Goal: Task Accomplishment & Management: Manage account settings

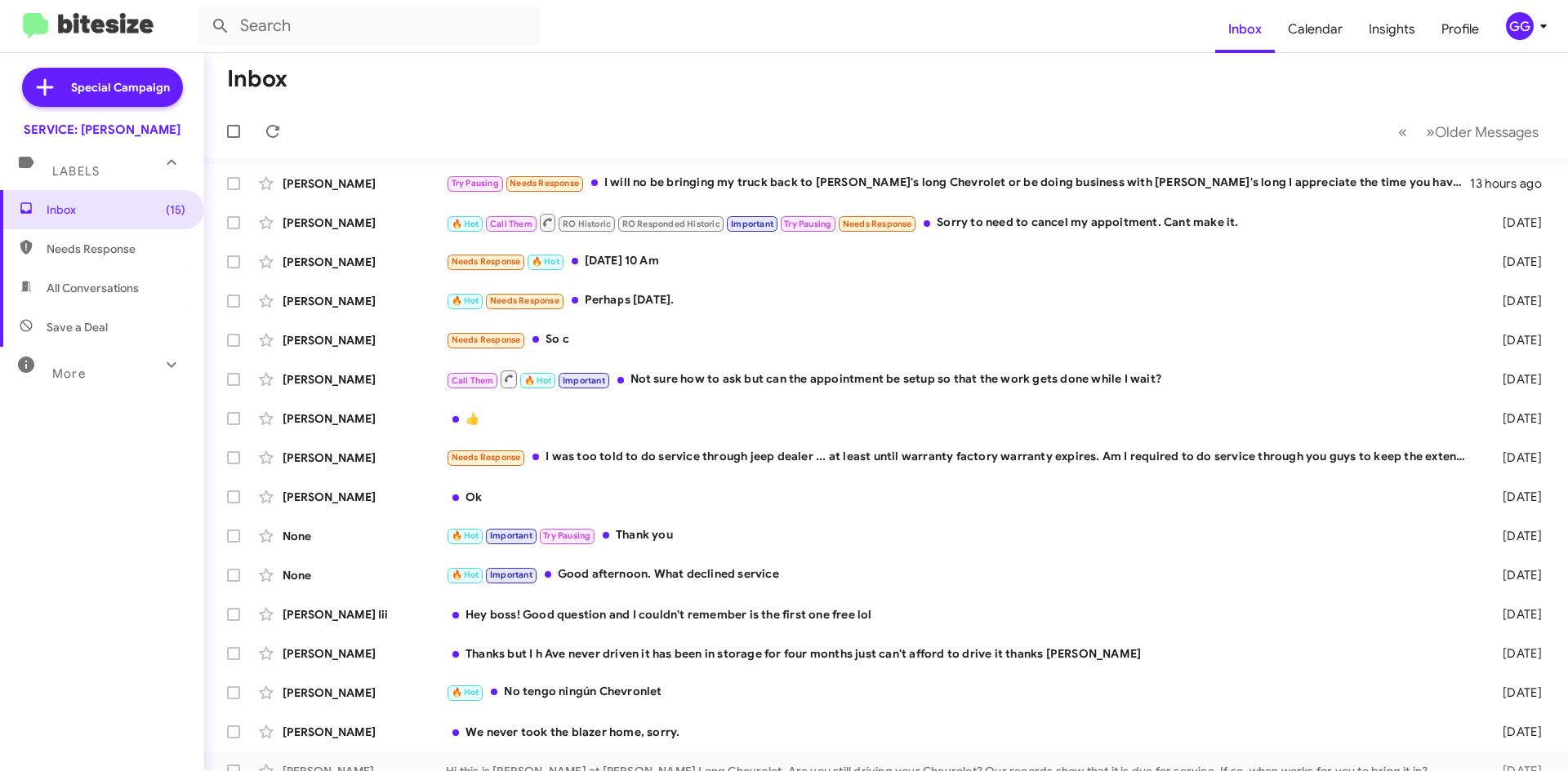
click at [78, 253] on span "Needs Response" at bounding box center [116, 249] width 139 height 17
type input "in:needs-response"
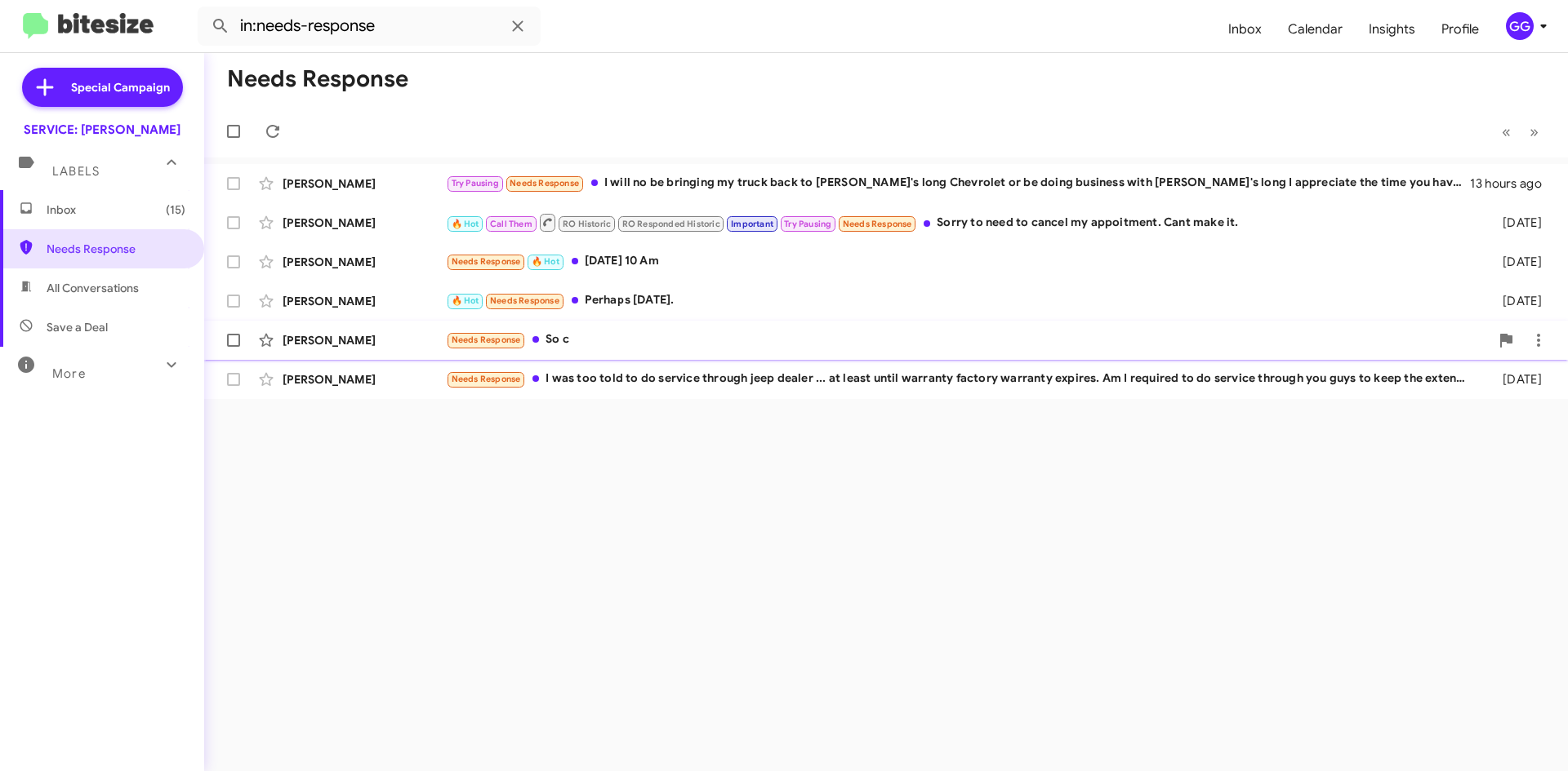
click at [658, 335] on div "Needs Response So c" at bounding box center [967, 340] width 1043 height 19
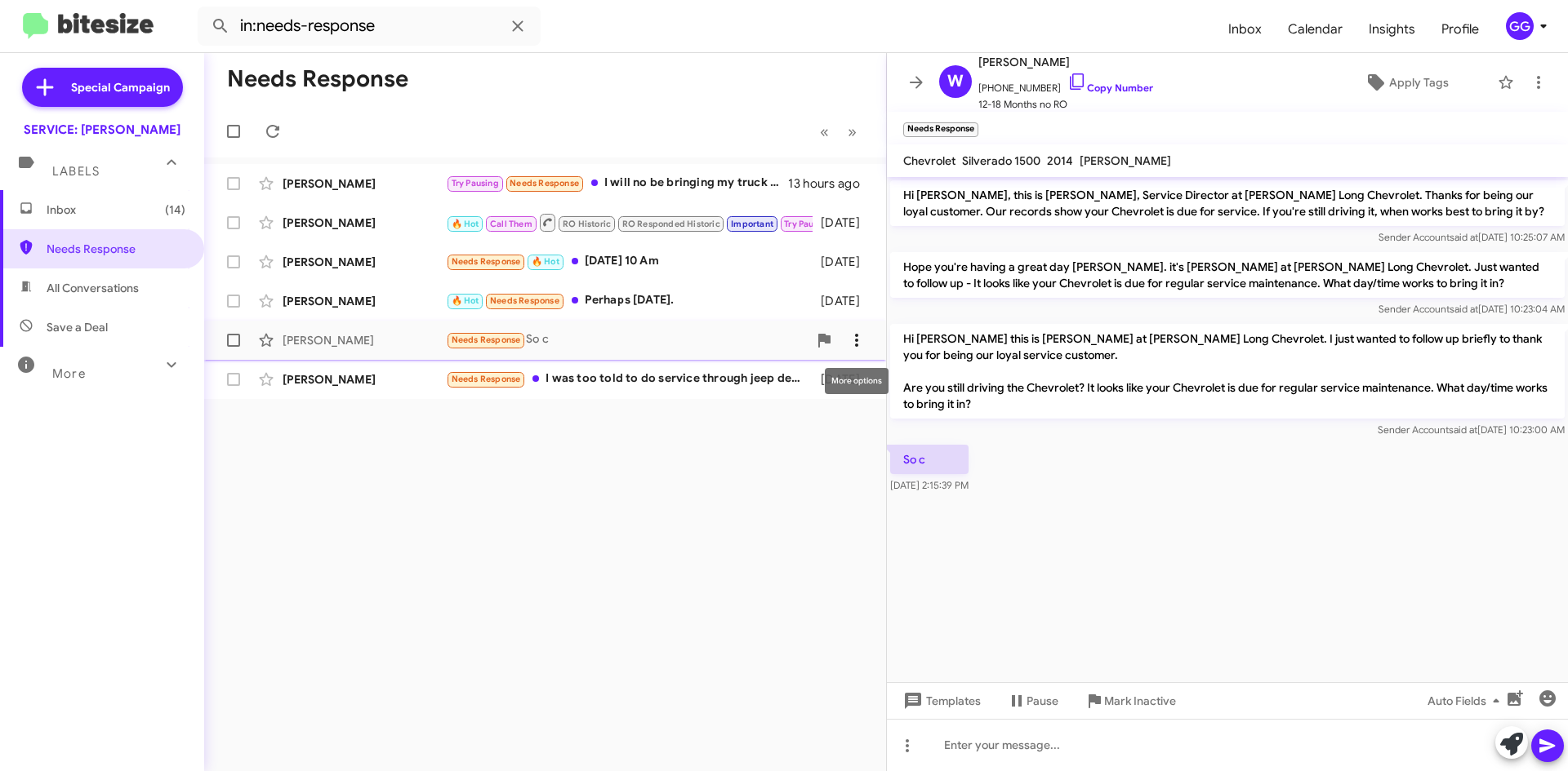
click at [862, 334] on icon at bounding box center [856, 340] width 19 height 19
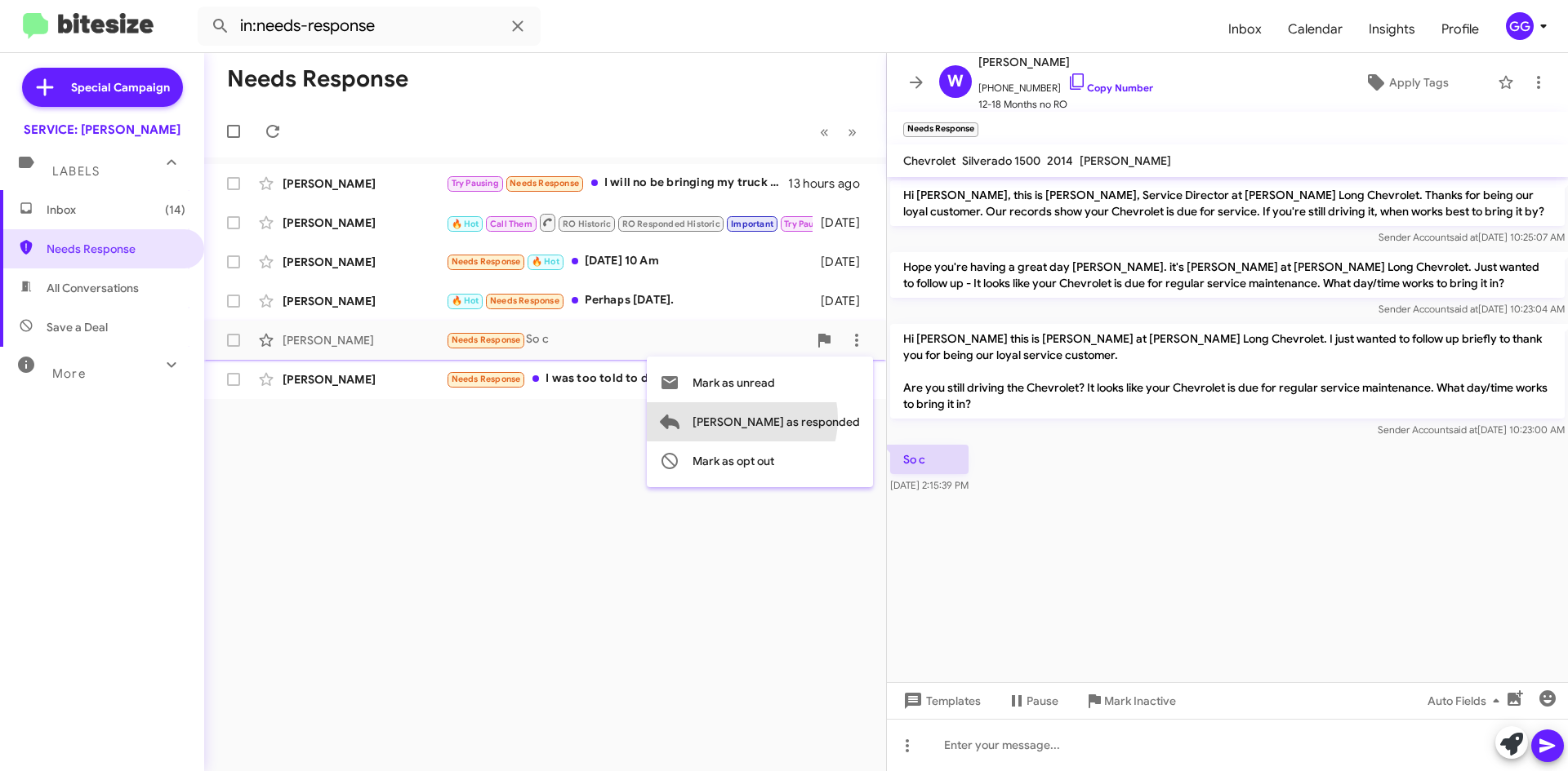
click at [808, 418] on span "[PERSON_NAME] as responded" at bounding box center [776, 422] width 167 height 39
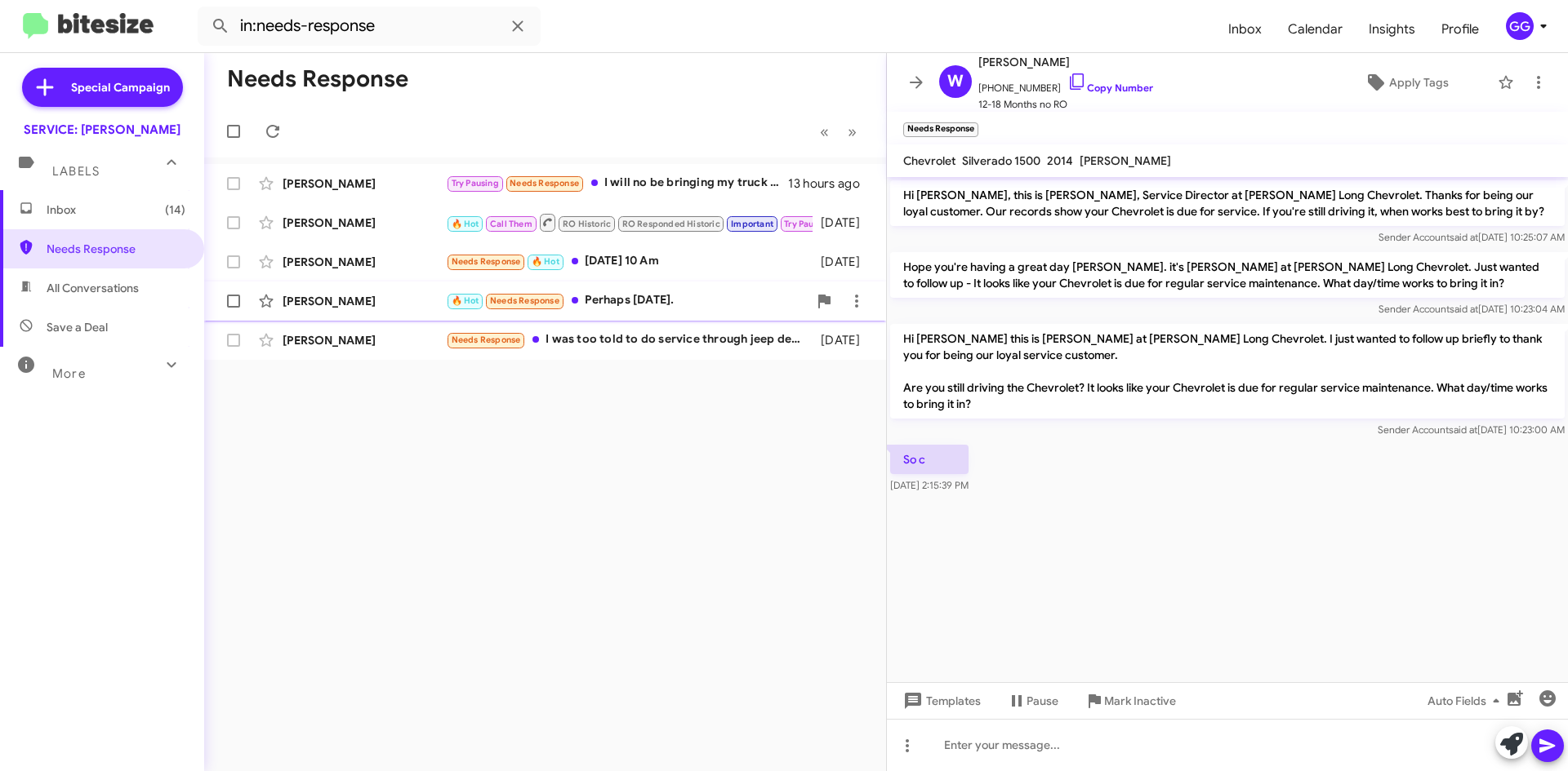
click at [708, 302] on div "🔥 Hot Needs Response Perhaps [DATE]." at bounding box center [627, 301] width 362 height 19
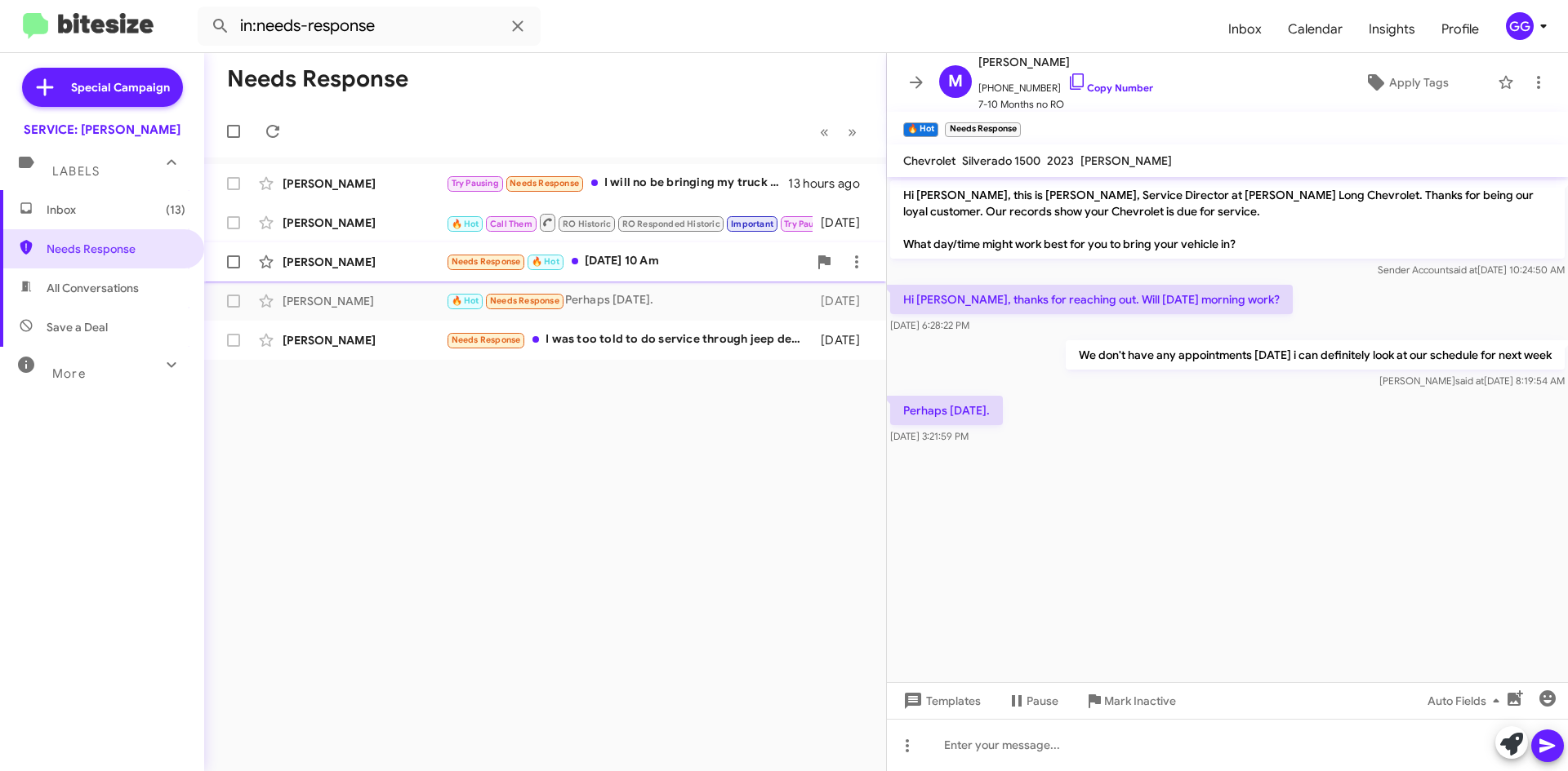
click at [719, 266] on div "Needs Response 🔥 Hot [DATE] 10 Am" at bounding box center [627, 262] width 362 height 19
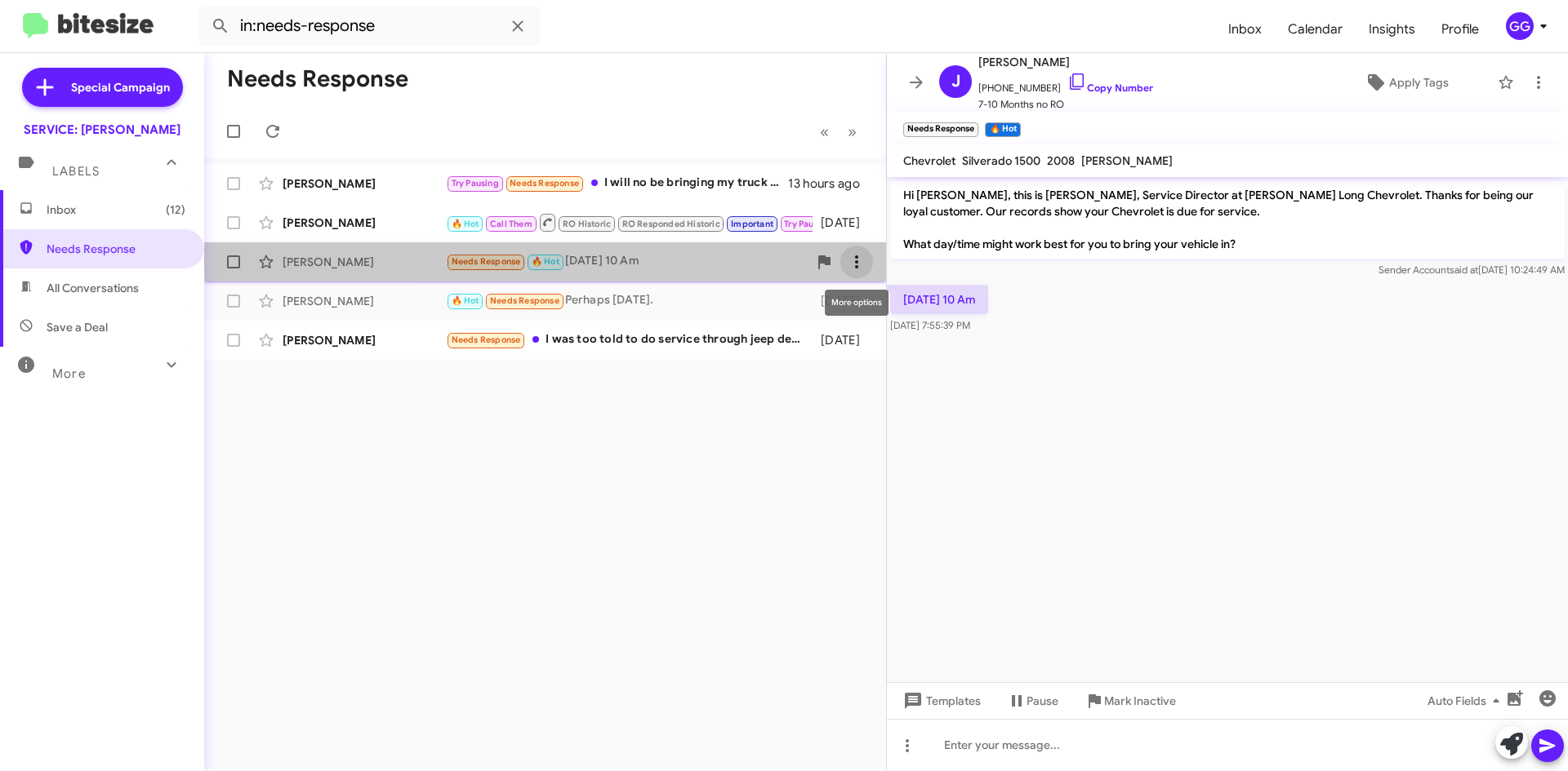
click at [861, 259] on icon at bounding box center [856, 262] width 19 height 19
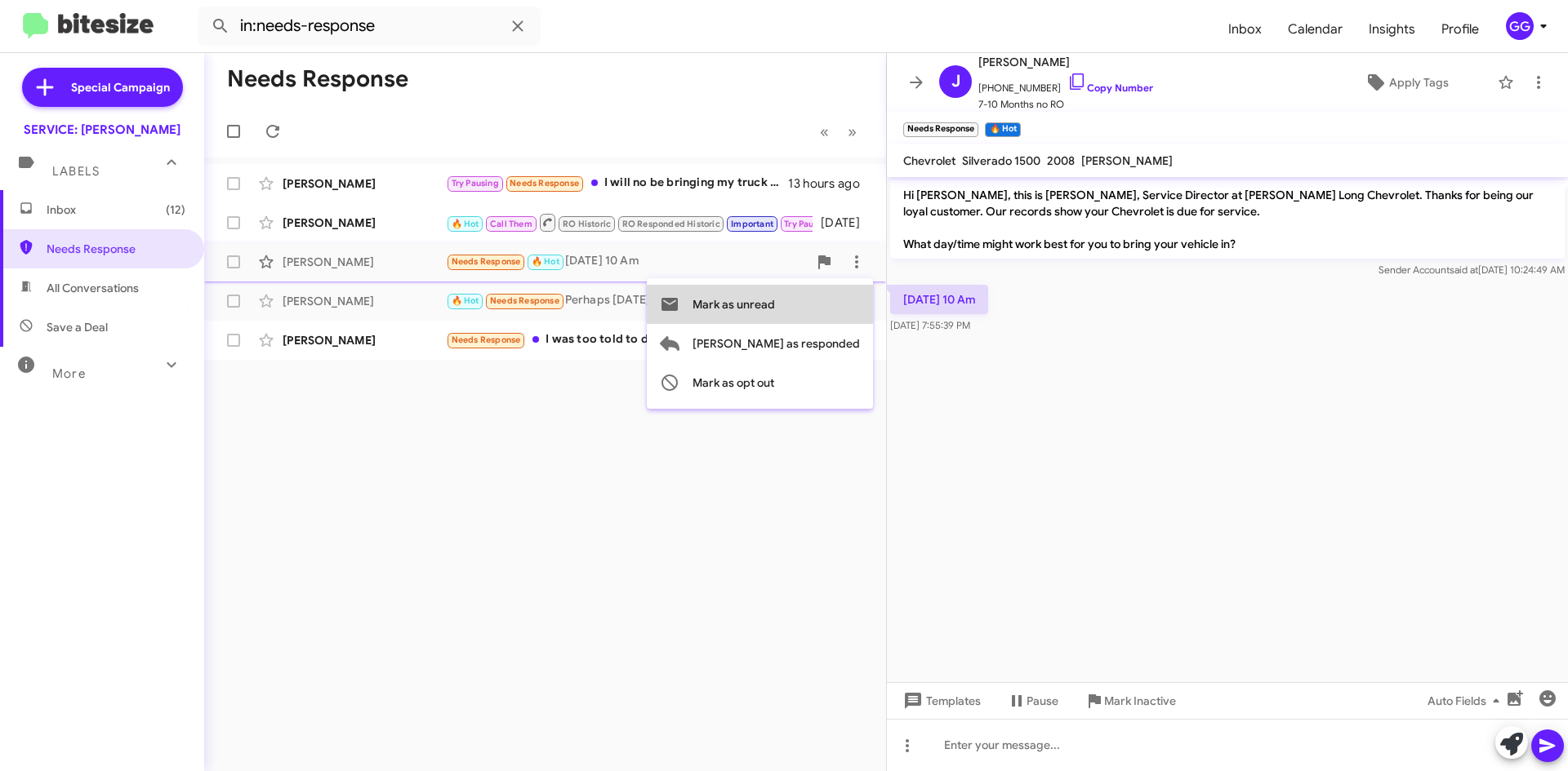
click at [775, 315] on span "Mark as unread" at bounding box center [733, 304] width 83 height 39
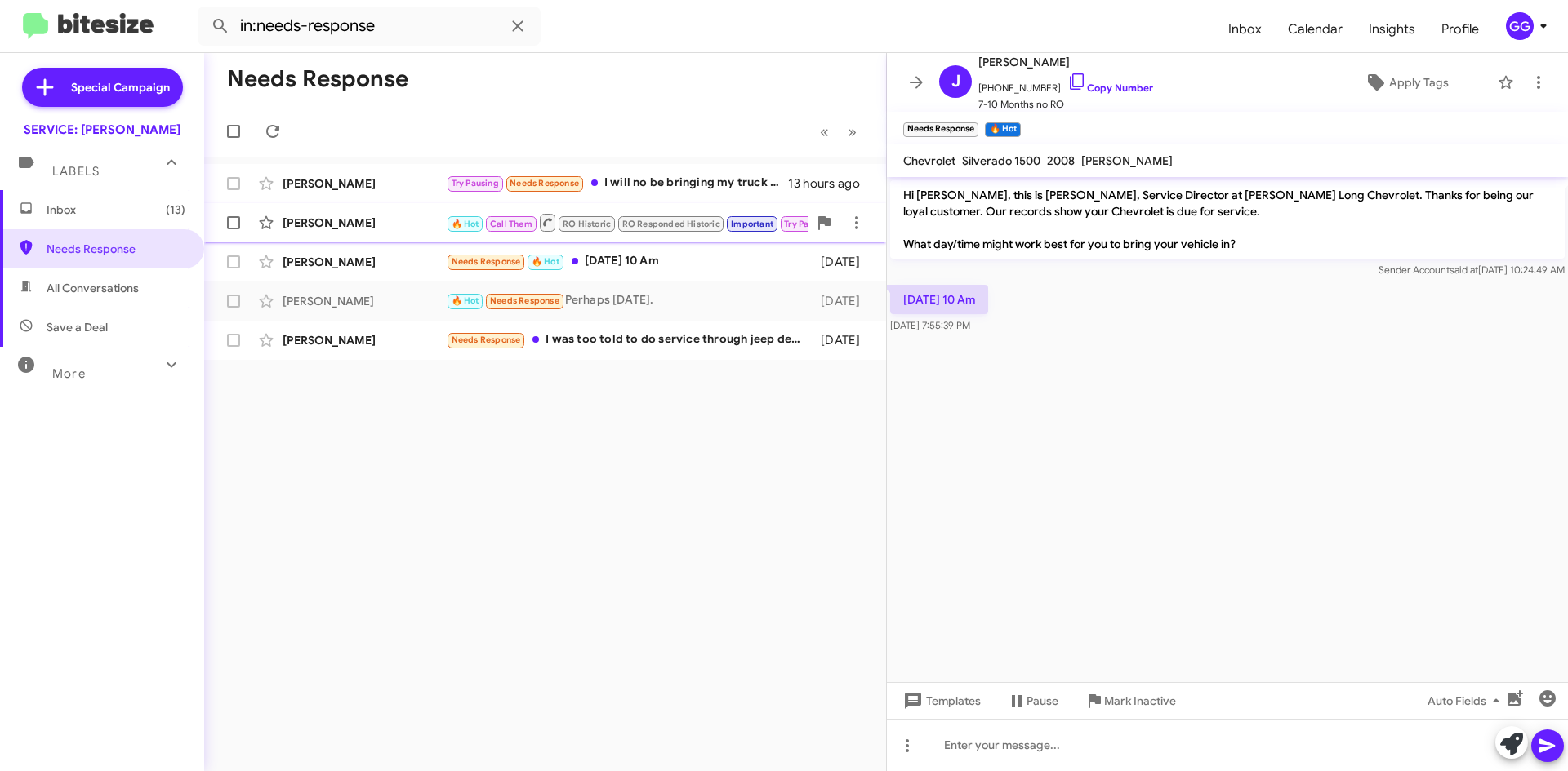
click at [702, 236] on div "[PERSON_NAME] 🔥 Hot Call Them RO Historic RO Responded Historic Important Try P…" at bounding box center [545, 223] width 655 height 32
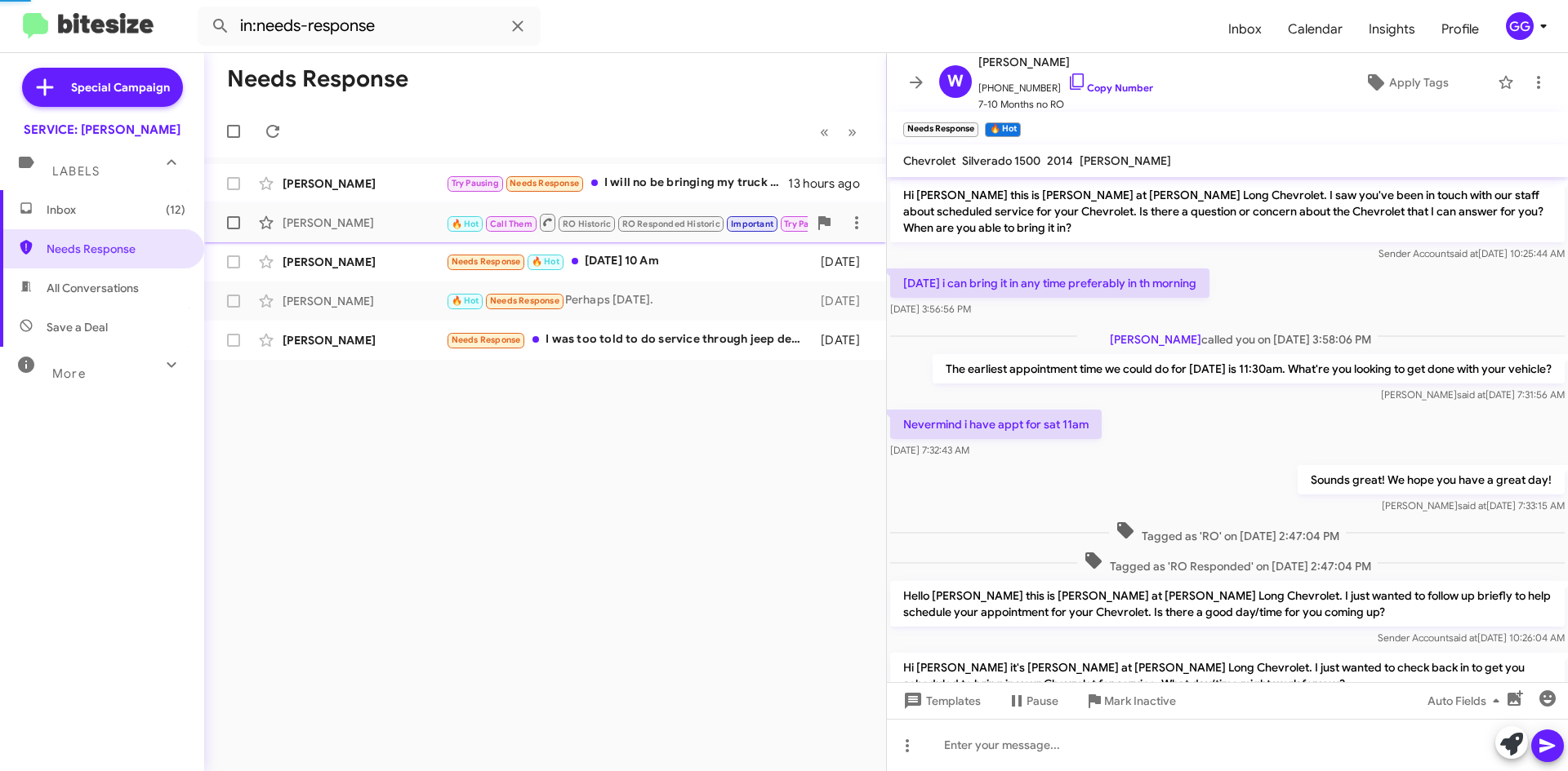
scroll to position [667, 0]
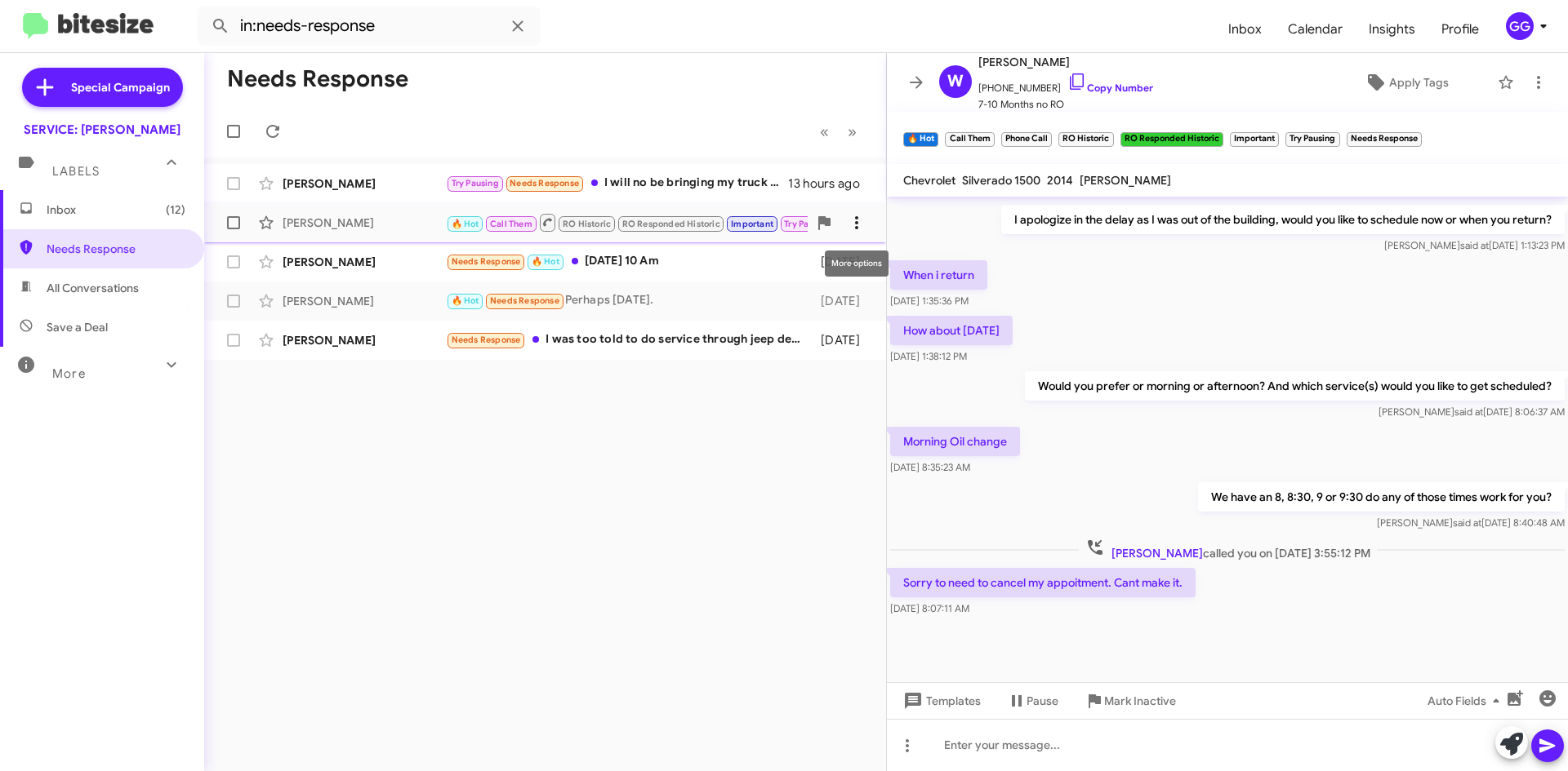
click at [860, 220] on icon at bounding box center [856, 223] width 19 height 19
click at [824, 302] on span "[PERSON_NAME] as responded" at bounding box center [776, 304] width 167 height 39
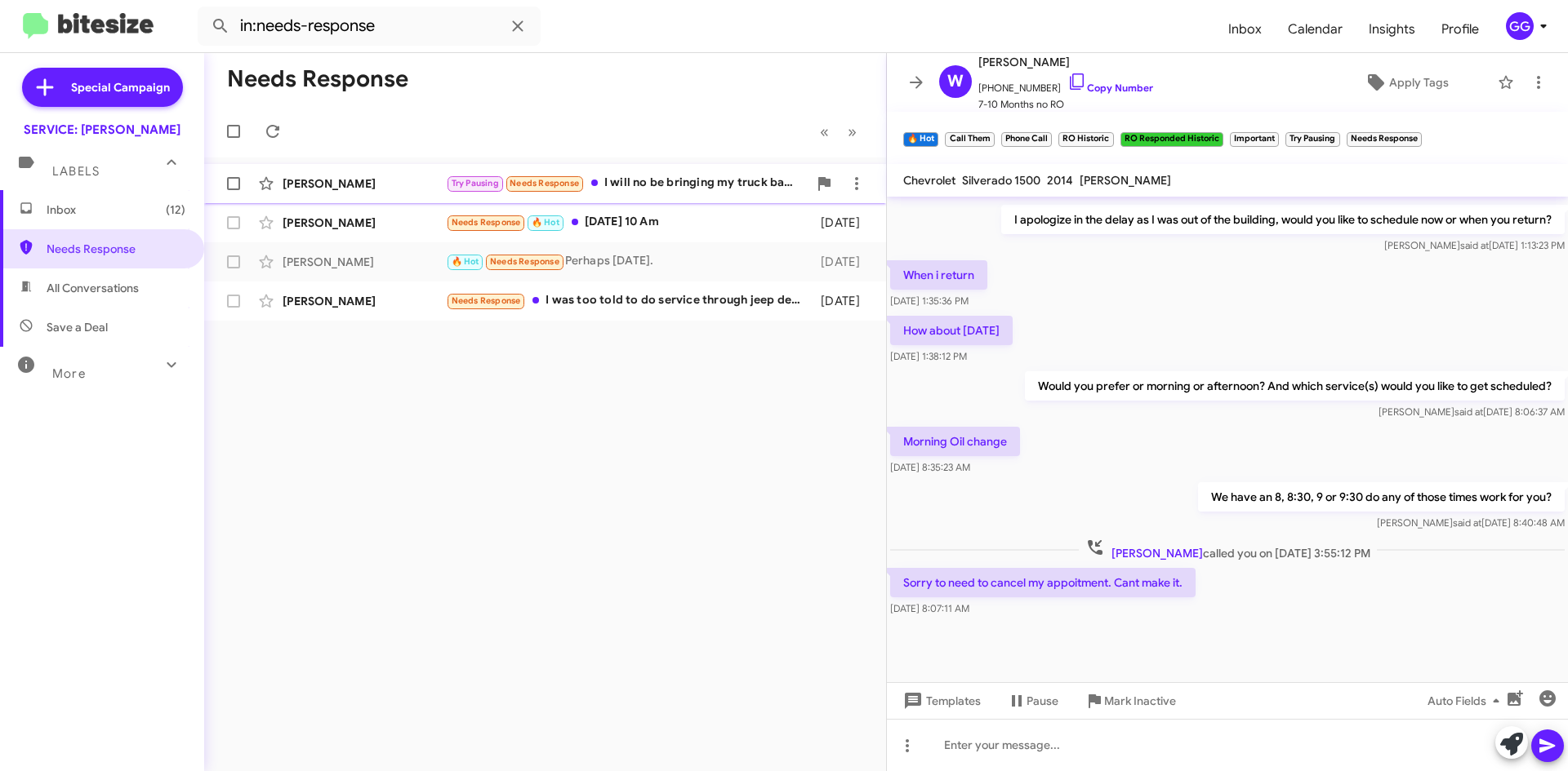
click at [743, 177] on div "Try Pausing Needs Response I will no be bringing my truck back to [PERSON_NAME]…" at bounding box center [627, 183] width 362 height 19
